Goal: Download file/media

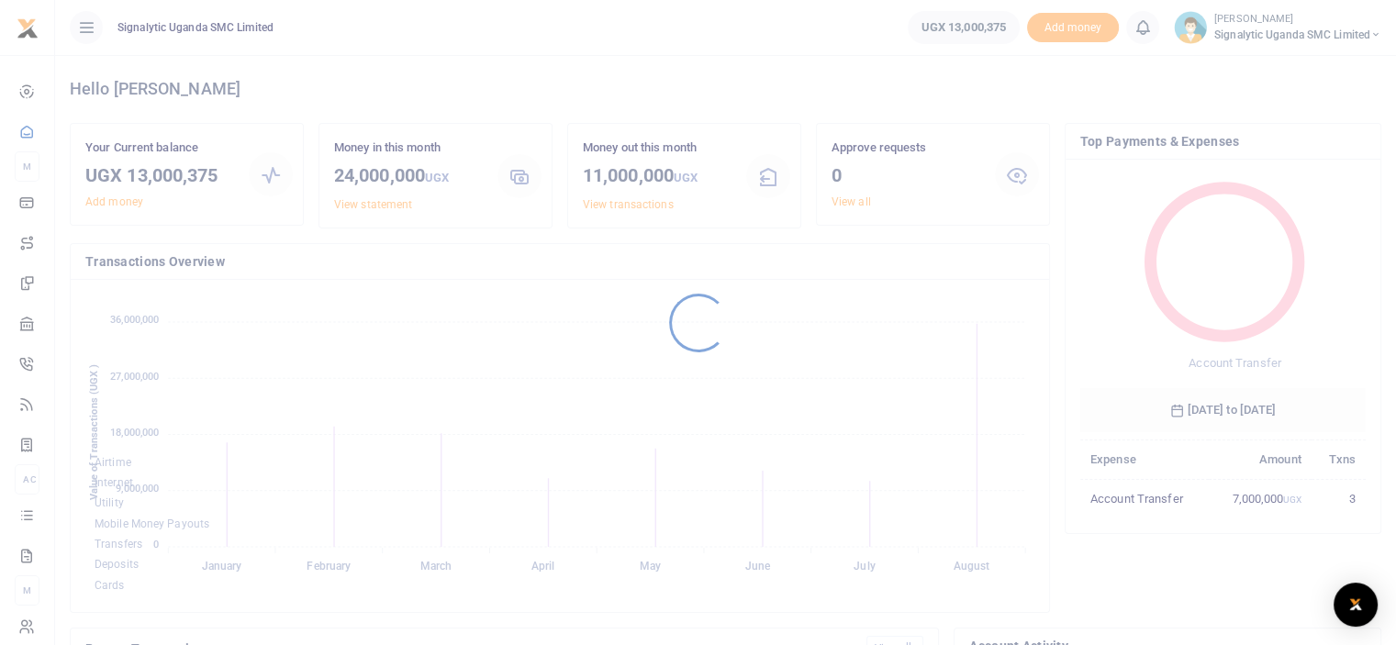
scroll to position [243, 272]
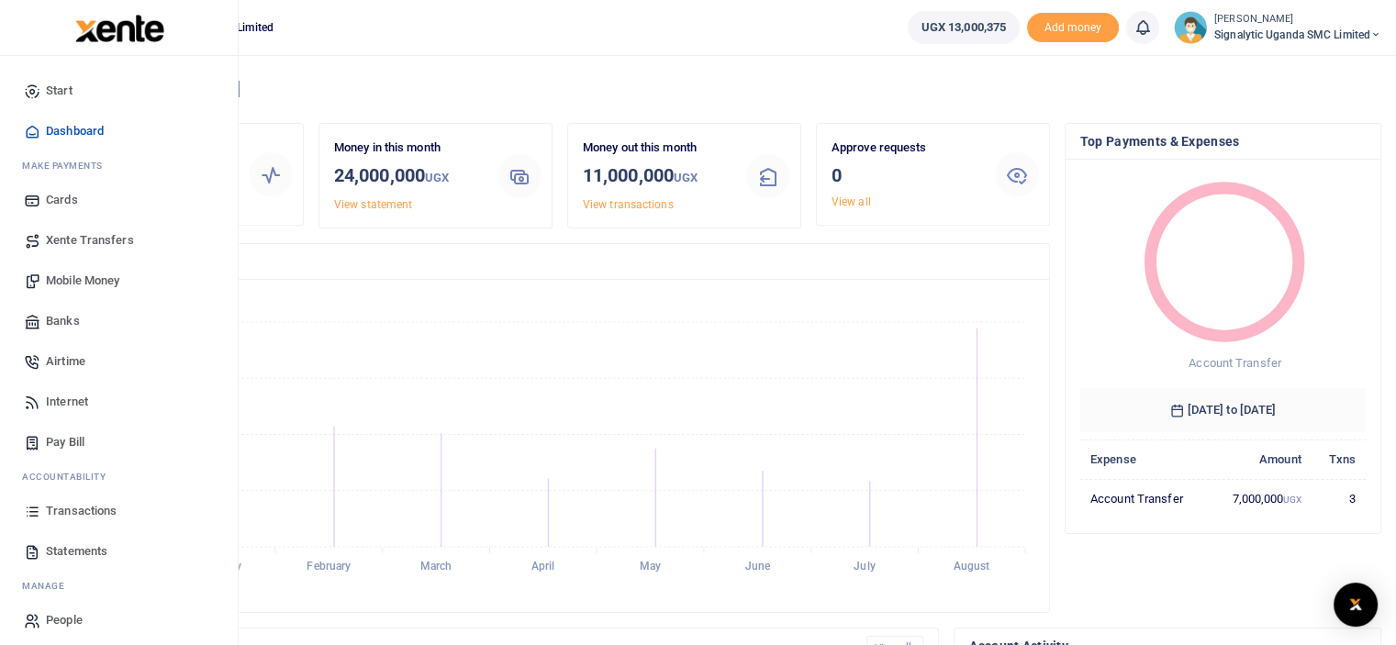
click at [67, 547] on span "Statements" at bounding box center [76, 551] width 61 height 18
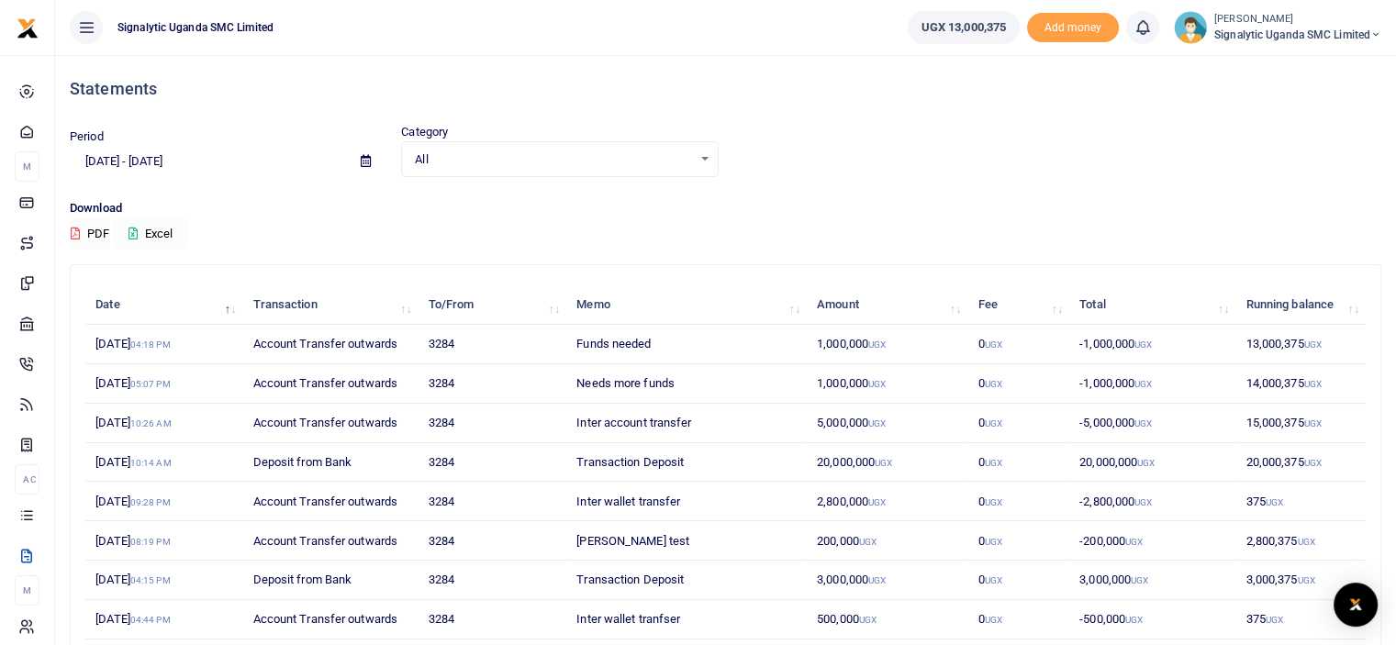
click at [143, 234] on button "Excel" at bounding box center [150, 233] width 75 height 31
click at [1361, 33] on span "Signalytic Uganda SMC Limited" at bounding box center [1297, 35] width 167 height 17
click at [1300, 66] on link "Switch accounts" at bounding box center [1311, 67] width 145 height 26
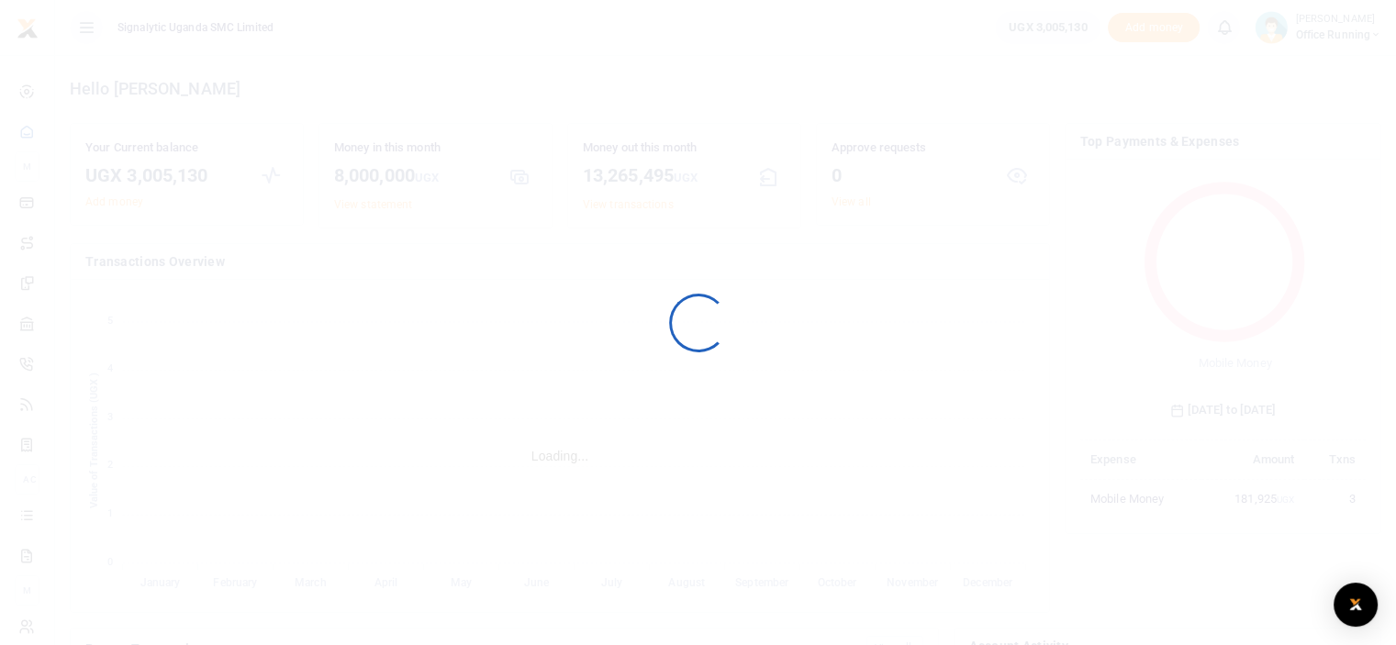
scroll to position [243, 272]
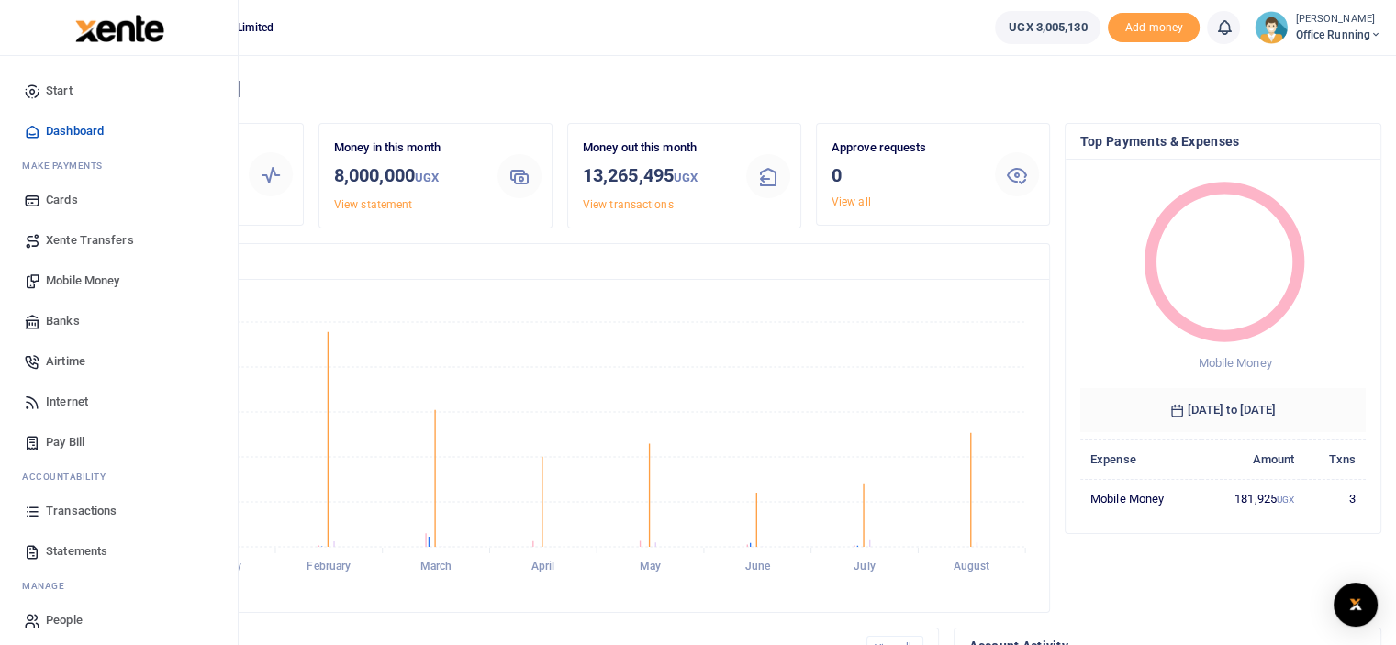
click at [84, 547] on span "Statements" at bounding box center [76, 551] width 61 height 18
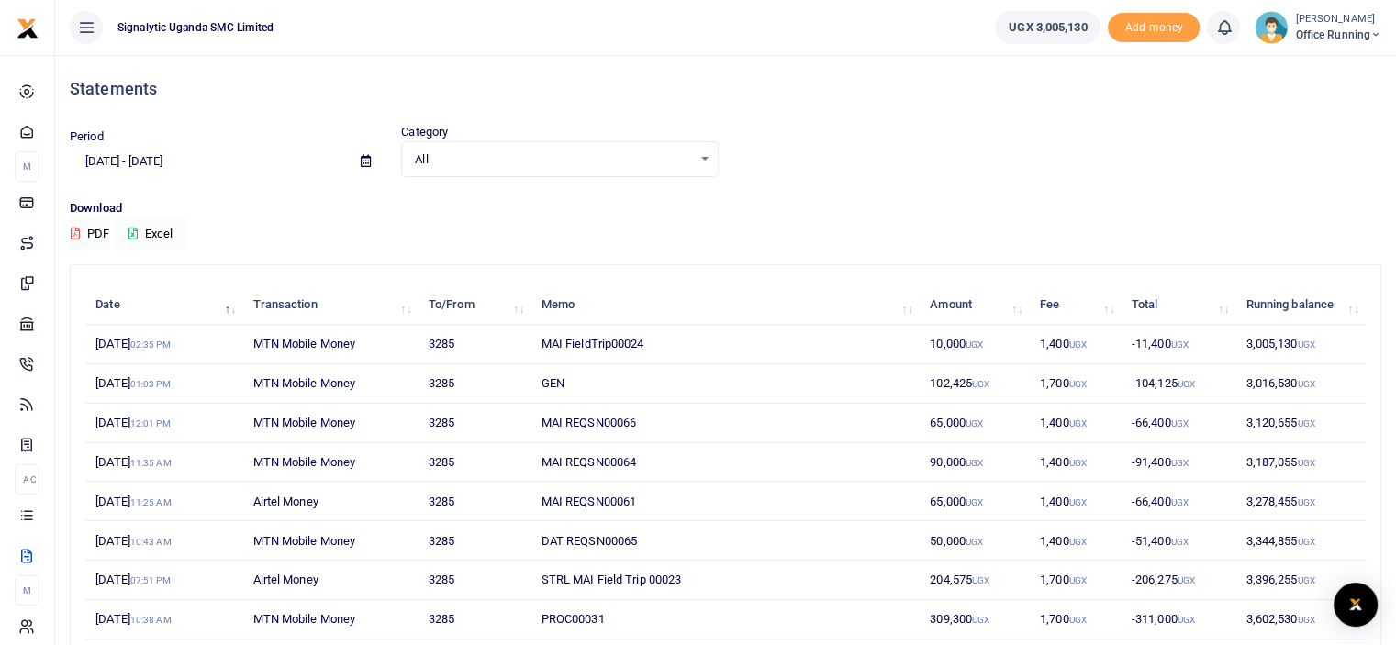
click at [161, 230] on button "Excel" at bounding box center [150, 233] width 75 height 31
click at [1370, 28] on icon at bounding box center [1375, 34] width 11 height 13
click at [1320, 62] on link "Switch accounts" at bounding box center [1337, 67] width 145 height 26
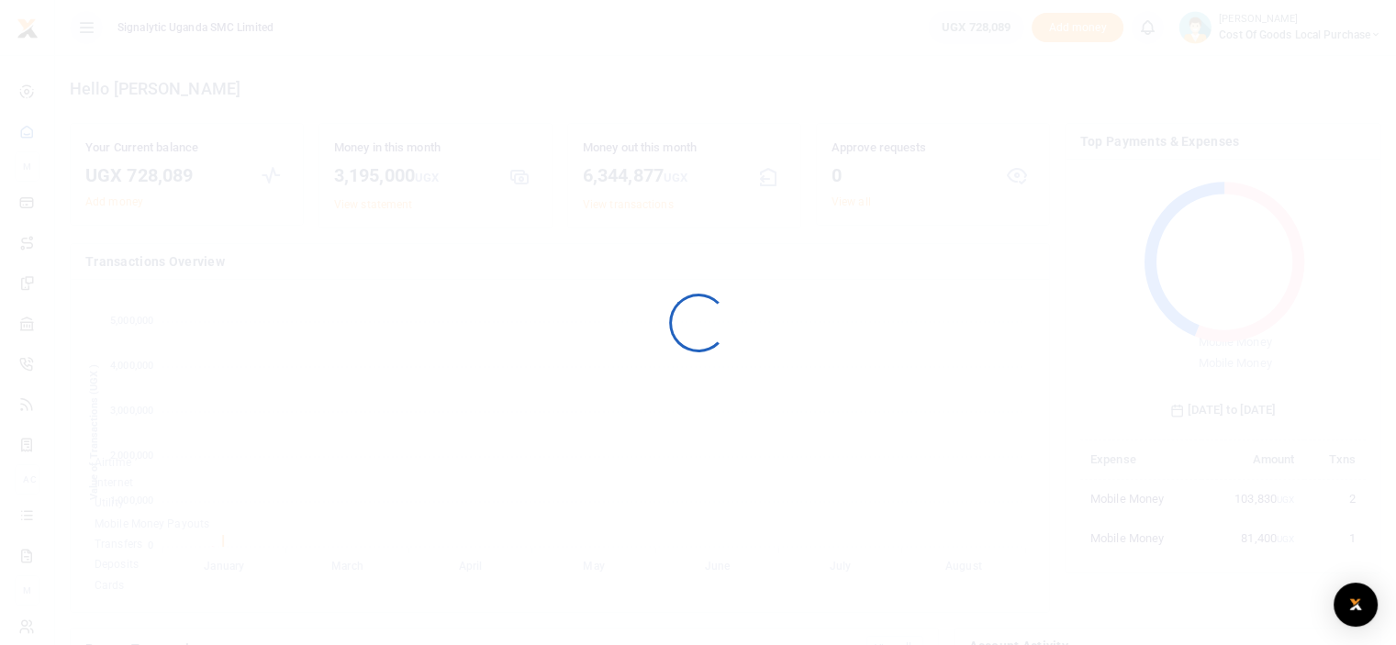
scroll to position [243, 272]
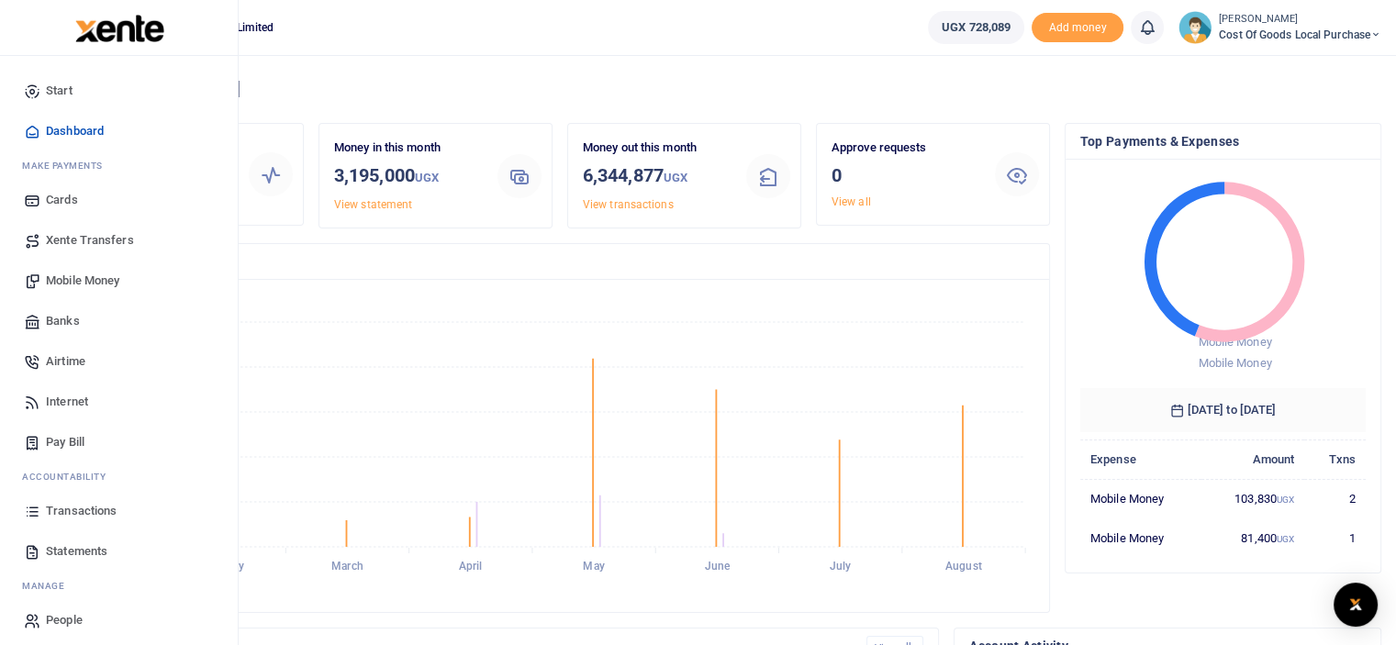
click at [92, 547] on span "Statements" at bounding box center [76, 551] width 61 height 18
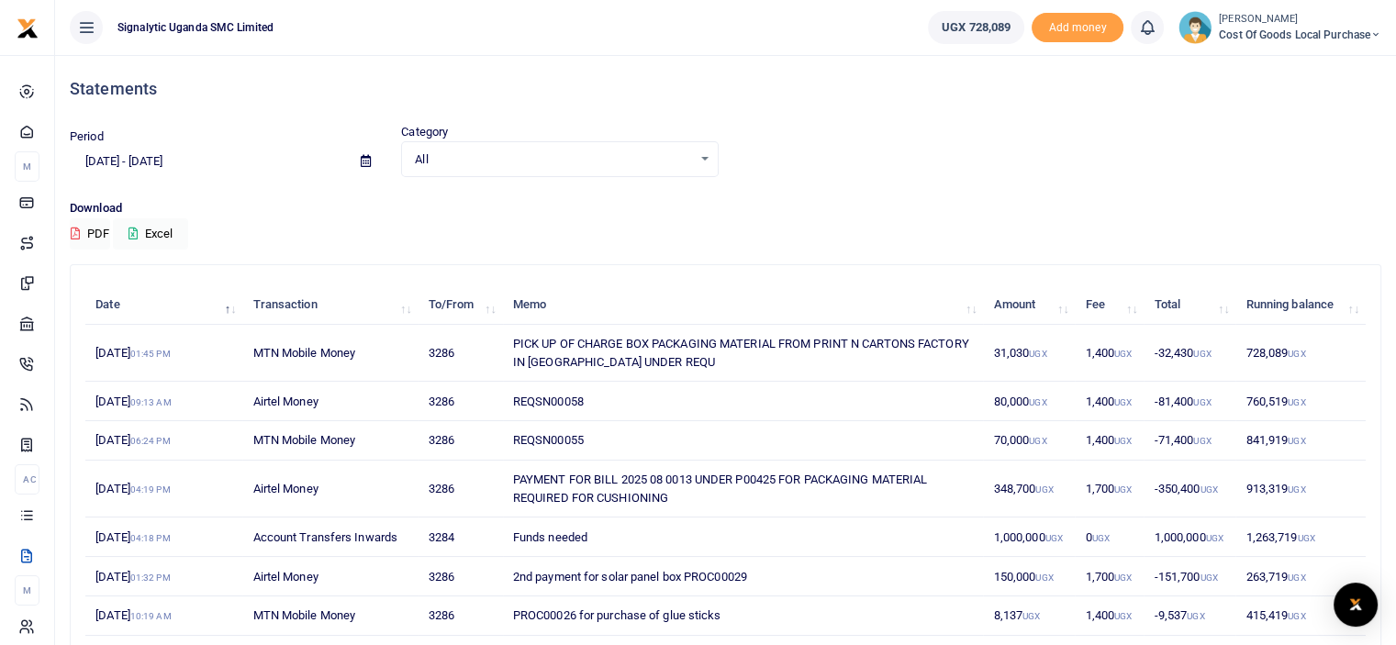
click at [1358, 28] on span "Cost of Goods Local Purchase" at bounding box center [1300, 35] width 162 height 17
click at [1175, 71] on div "Statements" at bounding box center [726, 89] width 1312 height 68
click at [169, 238] on button "Excel" at bounding box center [150, 233] width 75 height 31
